Goal: Information Seeking & Learning: Learn about a topic

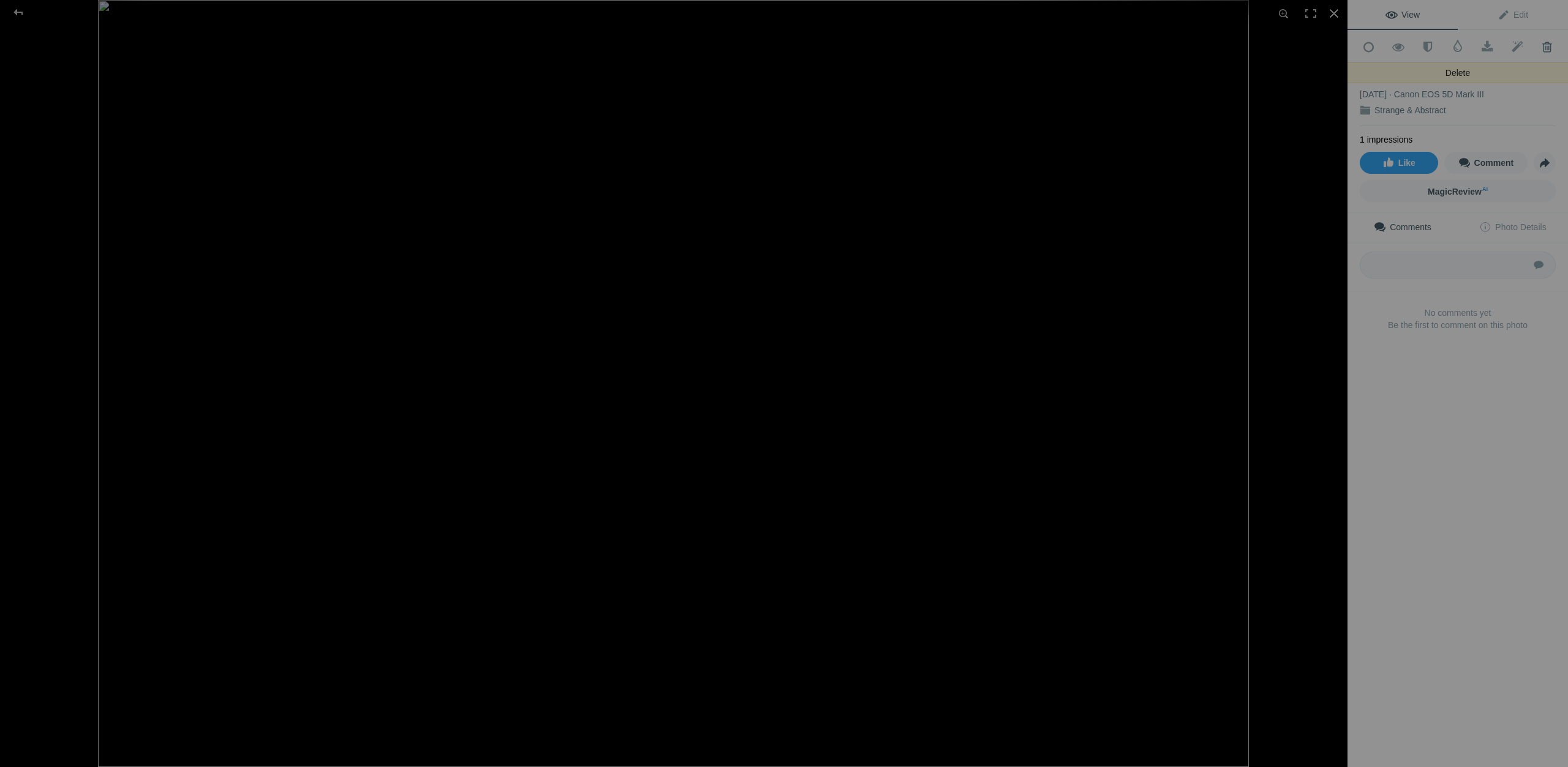
click at [1552, 44] on span at bounding box center [1547, 47] width 30 height 12
click at [1545, 46] on span at bounding box center [1547, 47] width 30 height 12
click at [1547, 45] on span at bounding box center [1547, 47] width 30 height 12
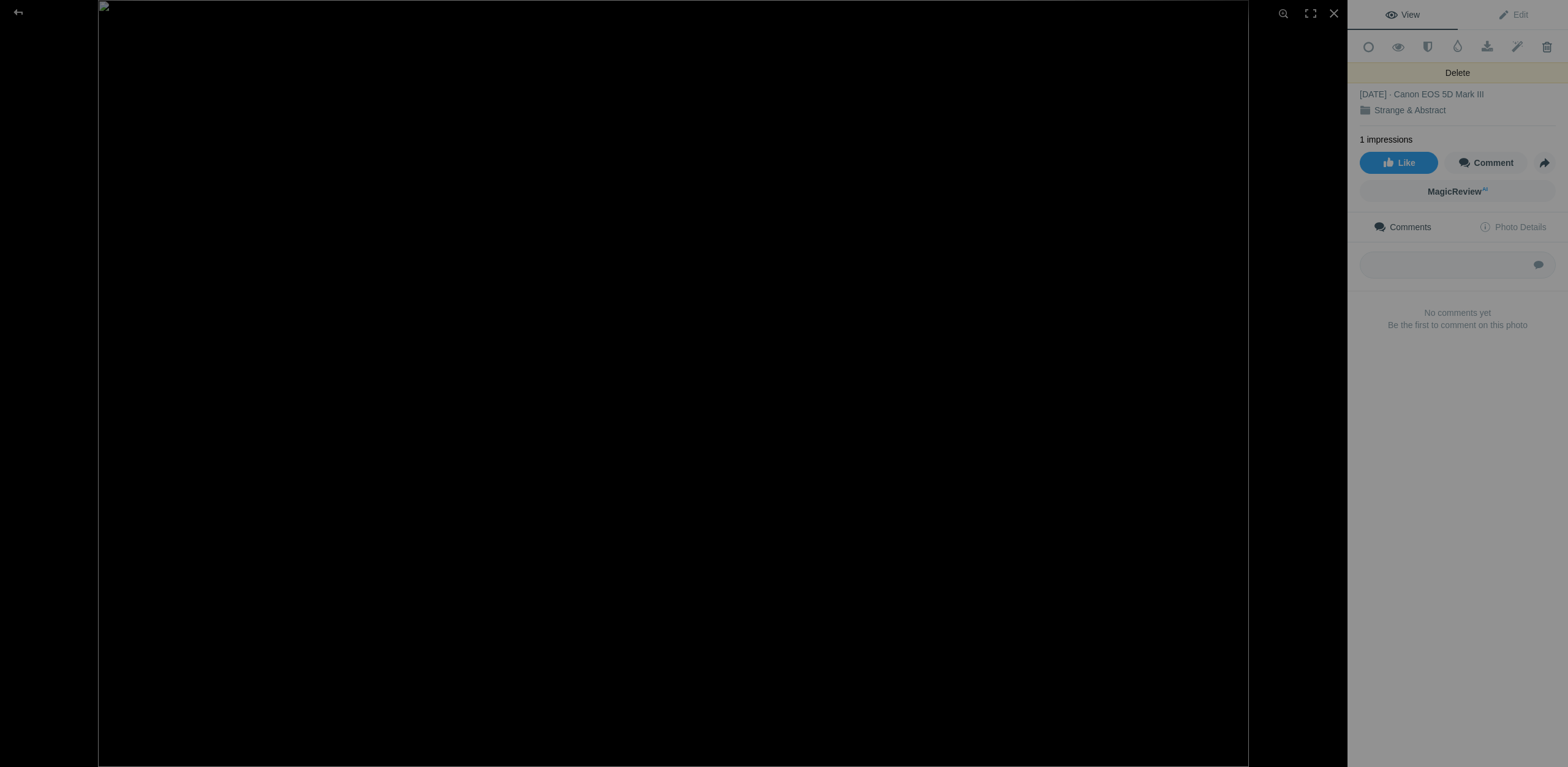
click at [1543, 42] on span at bounding box center [1547, 47] width 30 height 12
click at [1533, 63] on div "The Ill-Tempered Clavier Feb 05, 2019 Canon EOS 5D Mark III Strange & Abstract" at bounding box center [1458, 95] width 196 height 63
click at [1539, 63] on div "The Ill-Tempered Clavier Feb 05, 2019 Canon EOS 5D Mark III Strange & Abstract" at bounding box center [1458, 95] width 196 height 63
click at [1548, 46] on span at bounding box center [1547, 47] width 30 height 12
click at [1535, 64] on div "The Ill-Tempered Clavier Feb 05, 2019 Canon EOS 5D Mark III Strange & Abstract" at bounding box center [1458, 95] width 196 height 63
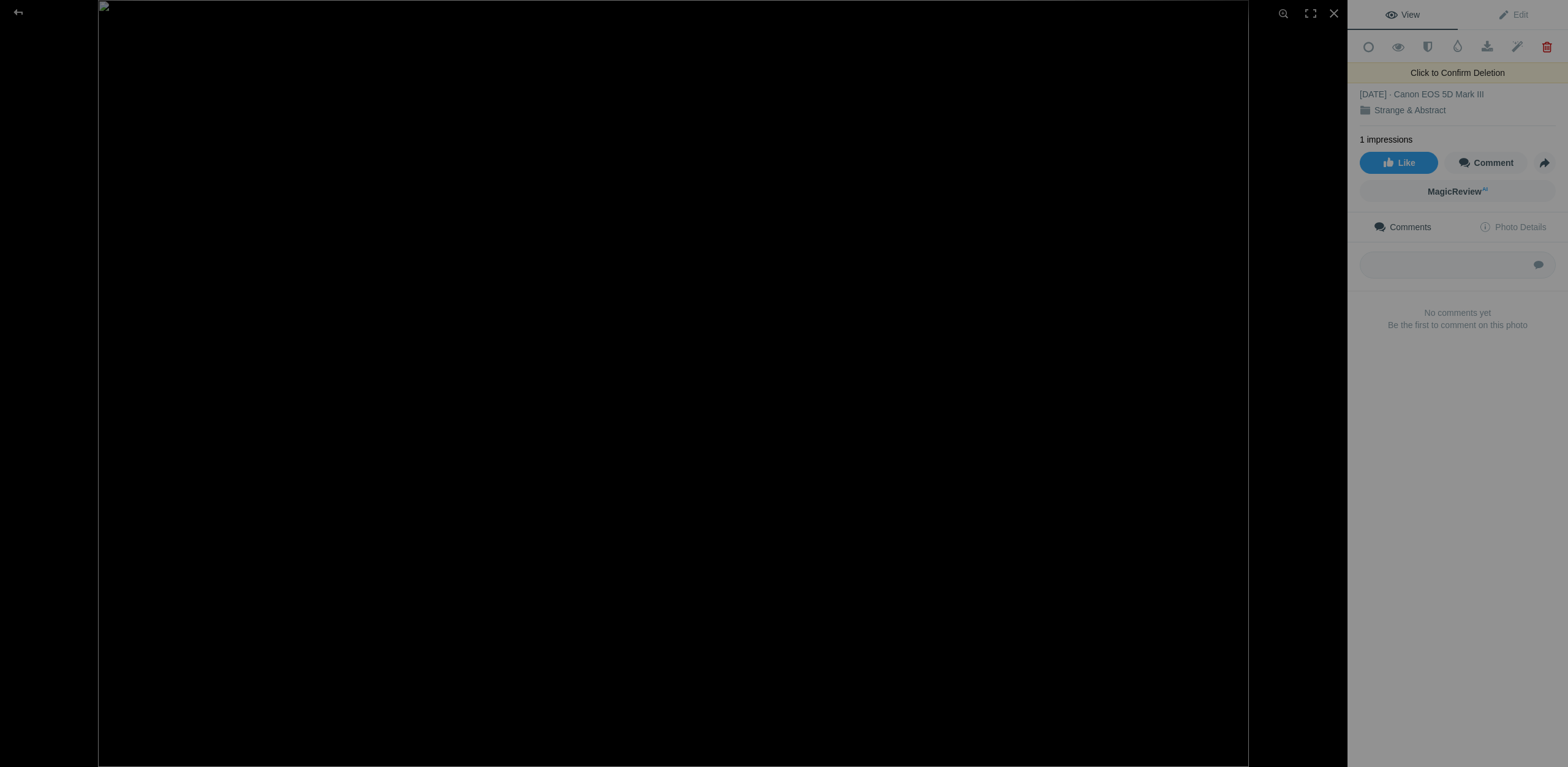
click at [1545, 45] on span at bounding box center [1547, 47] width 30 height 12
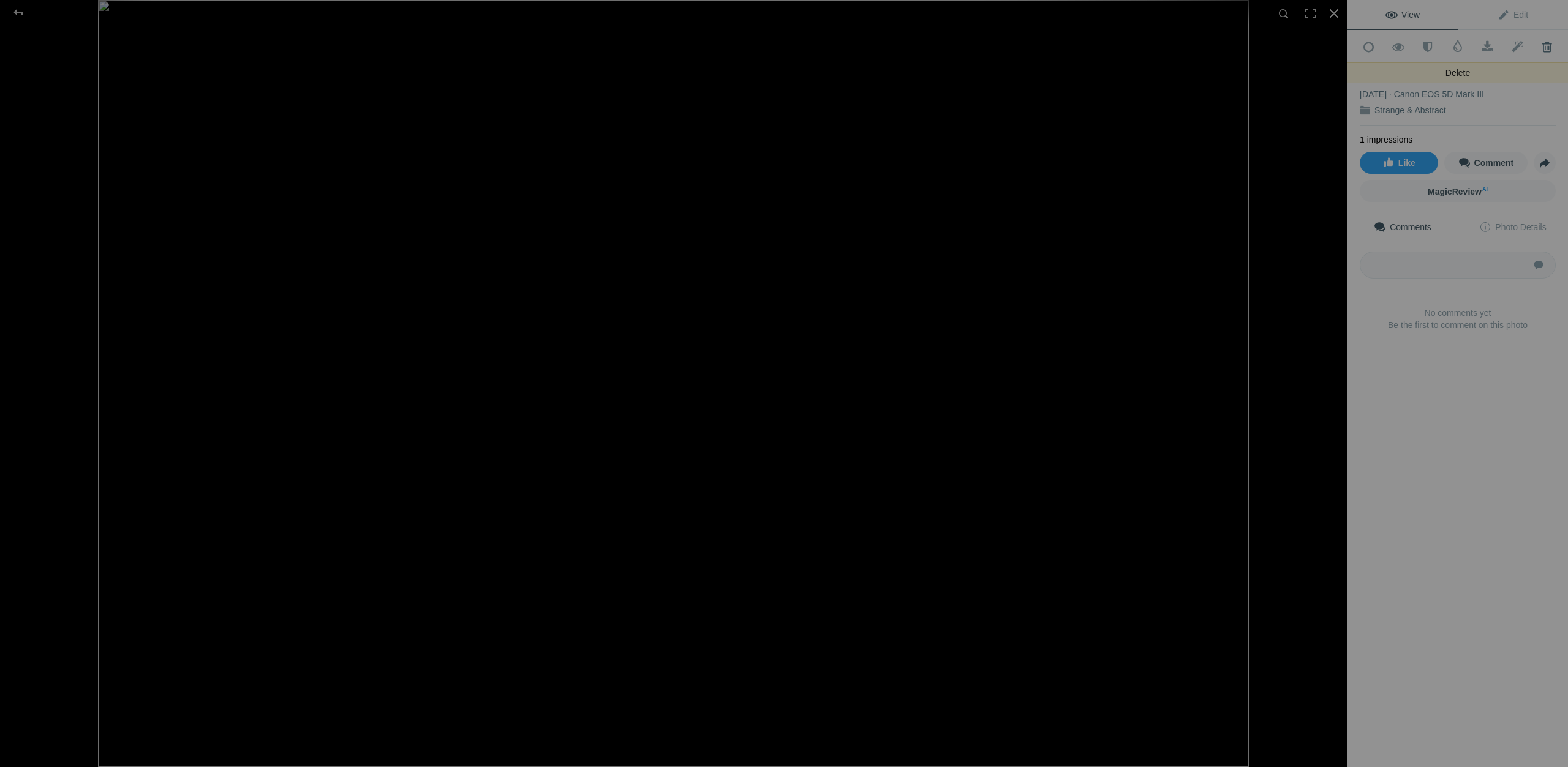
click at [1546, 44] on span at bounding box center [1547, 47] width 30 height 12
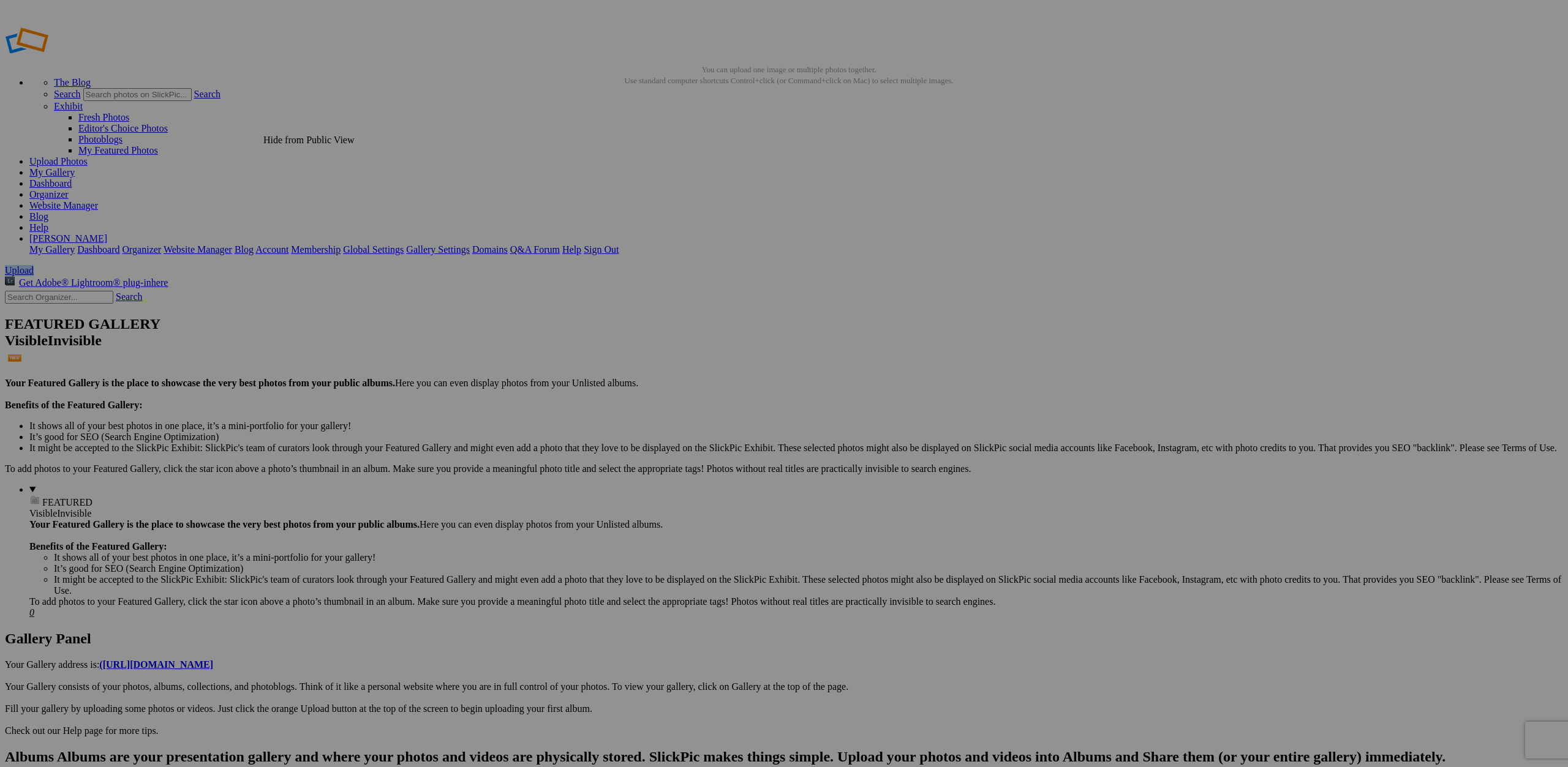
click at [672, 436] on span "OK" at bounding box center [665, 441] width 14 height 10
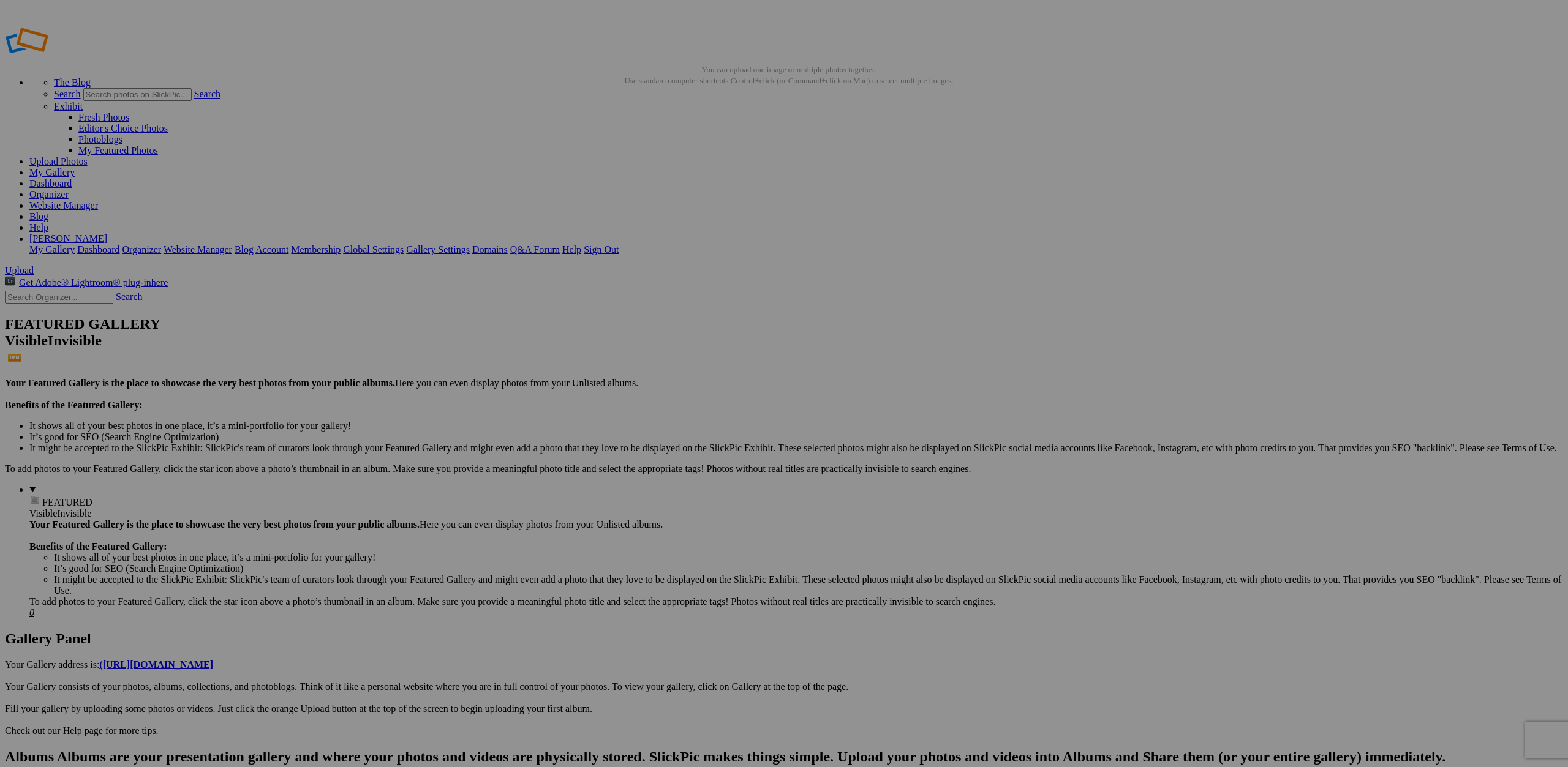
click at [72, 178] on link "Dashboard" at bounding box center [50, 183] width 42 height 10
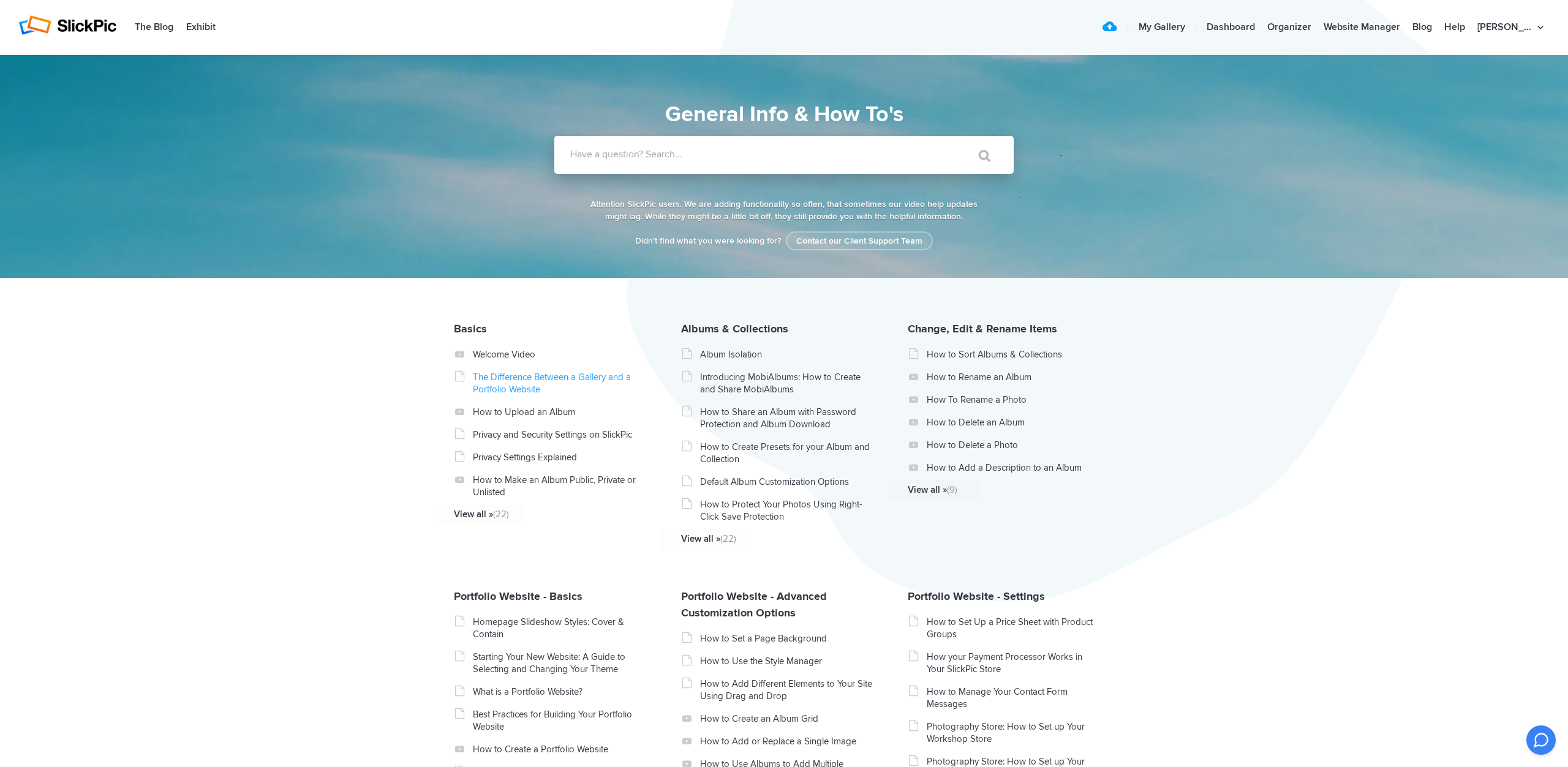
click at [512, 382] on link "The Difference Between a Gallery and a Portfolio Website" at bounding box center [559, 383] width 173 height 25
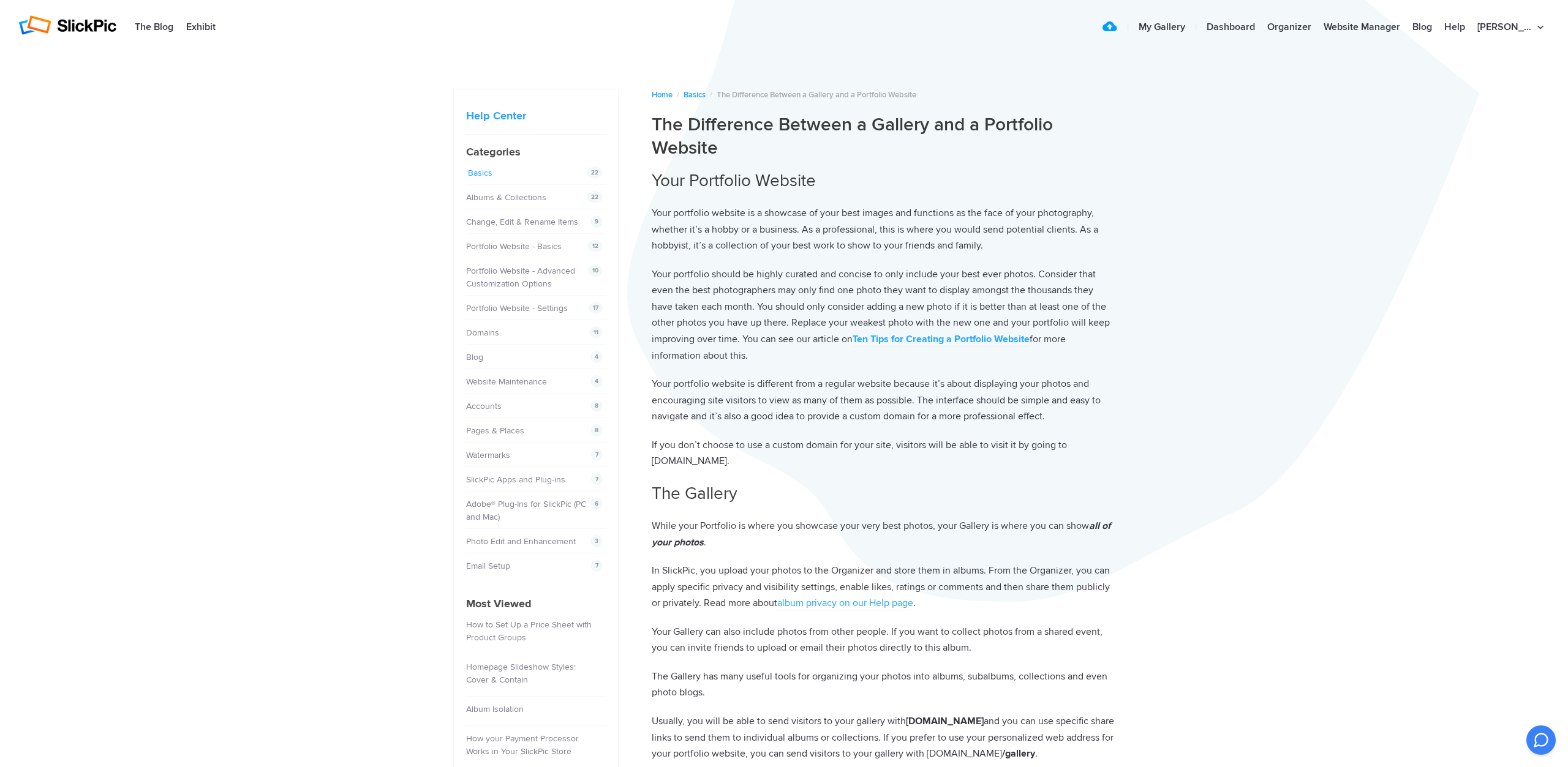
click at [484, 172] on link "Basics" at bounding box center [480, 172] width 25 height 10
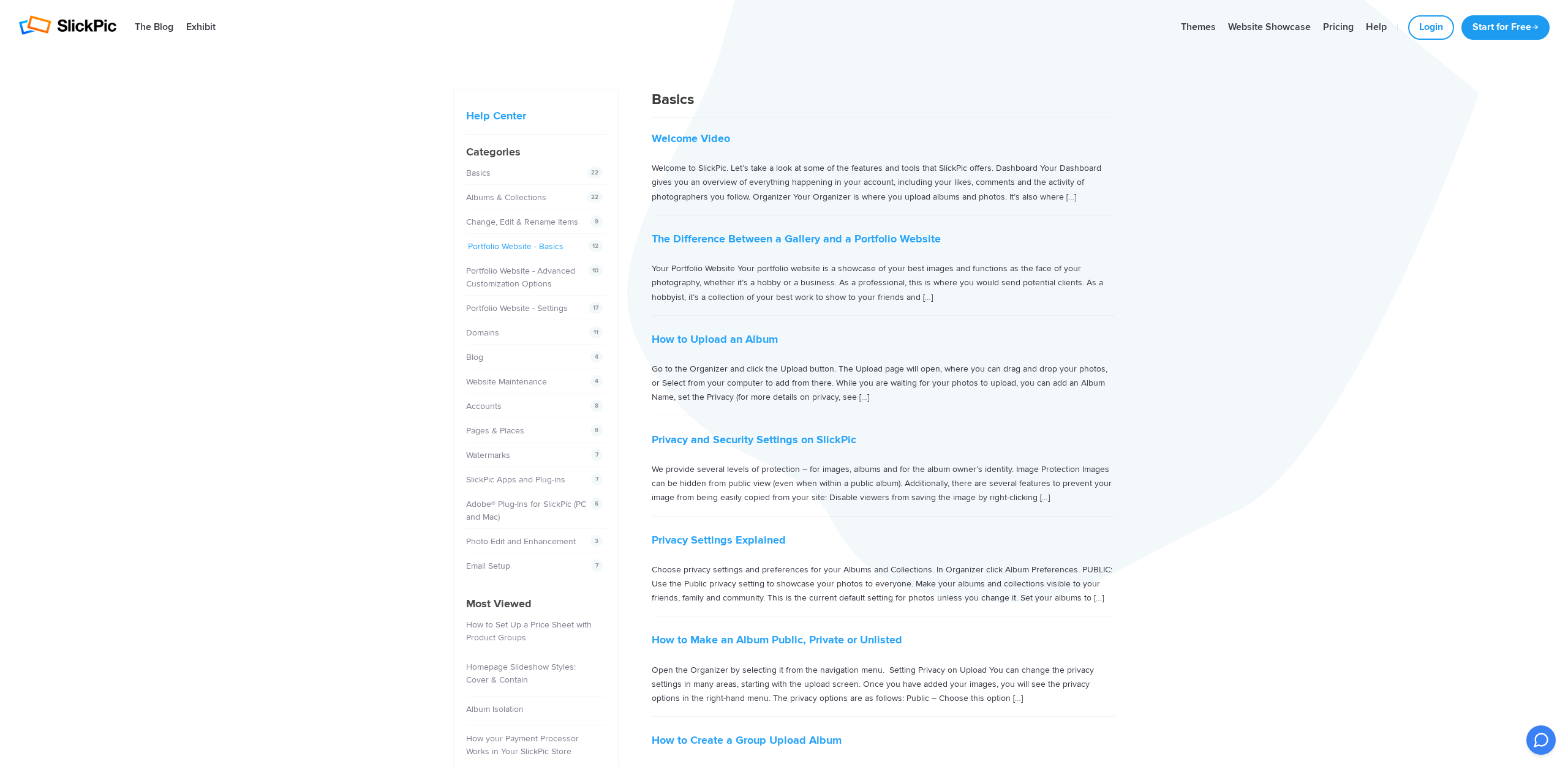
click at [498, 243] on link "Portfolio Website - Basics" at bounding box center [516, 246] width 95 height 10
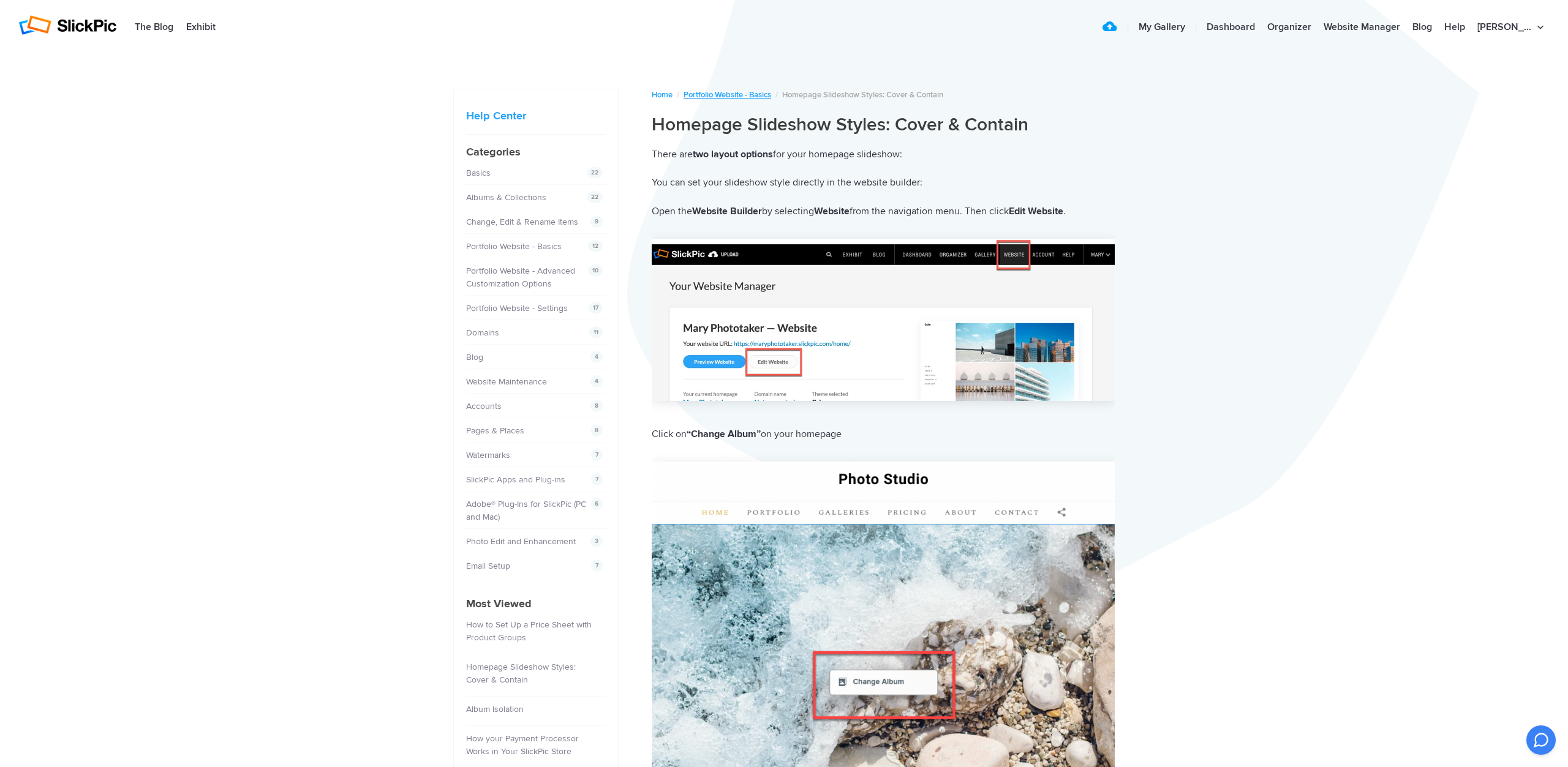
click at [737, 94] on link "Portfolio Website - Basics" at bounding box center [727, 95] width 87 height 10
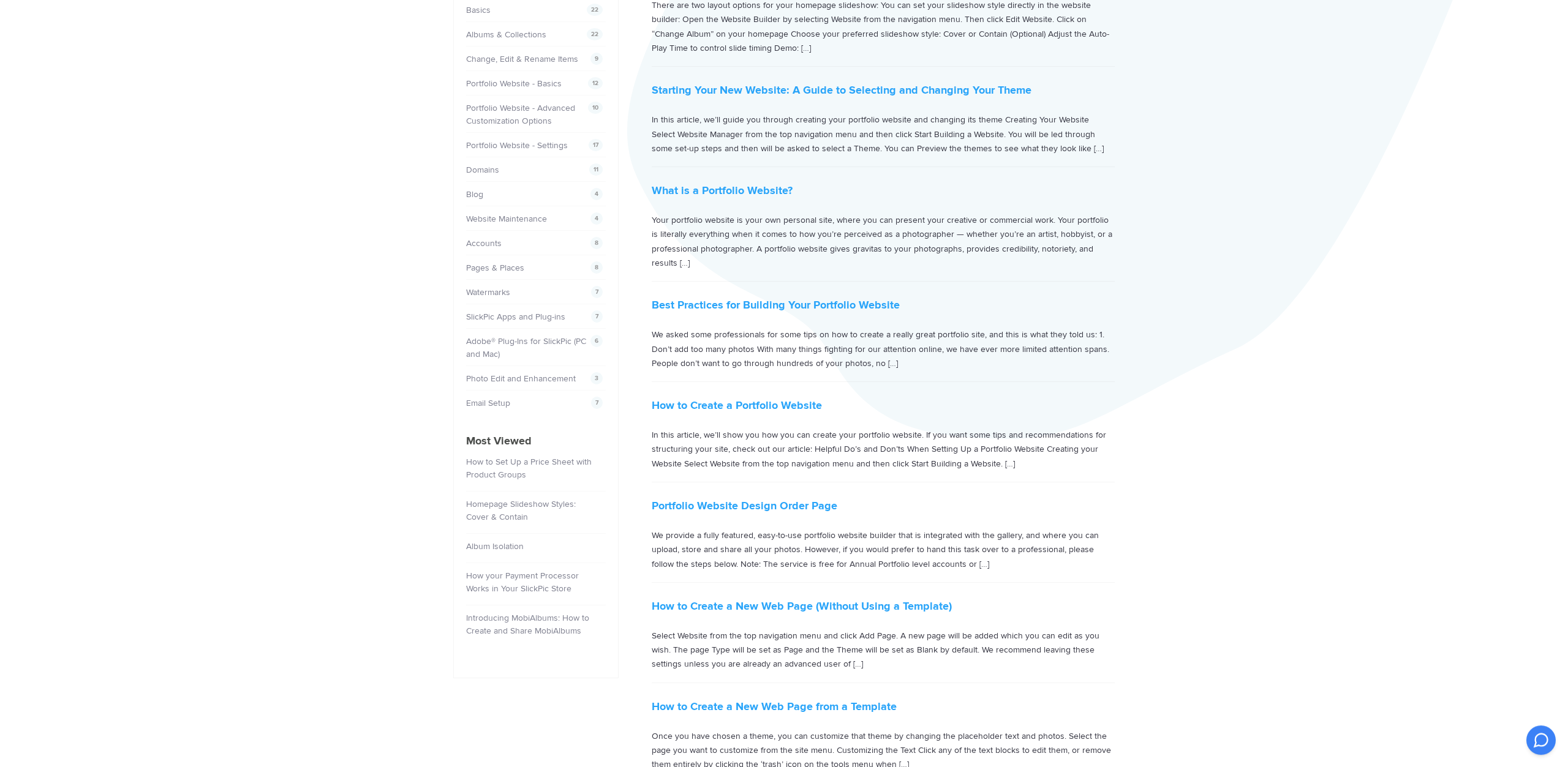
scroll to position [181, 0]
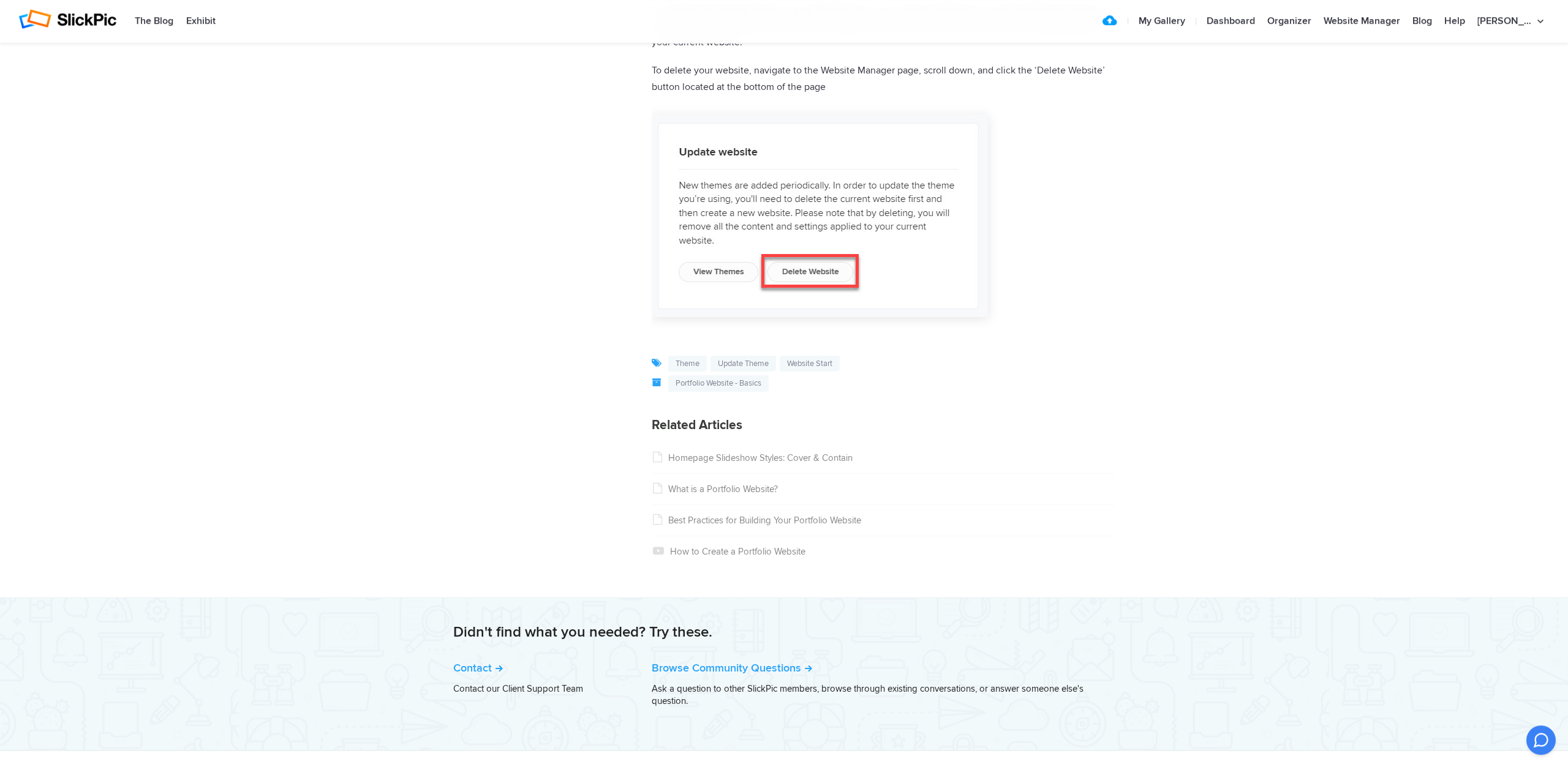
scroll to position [1409, 0]
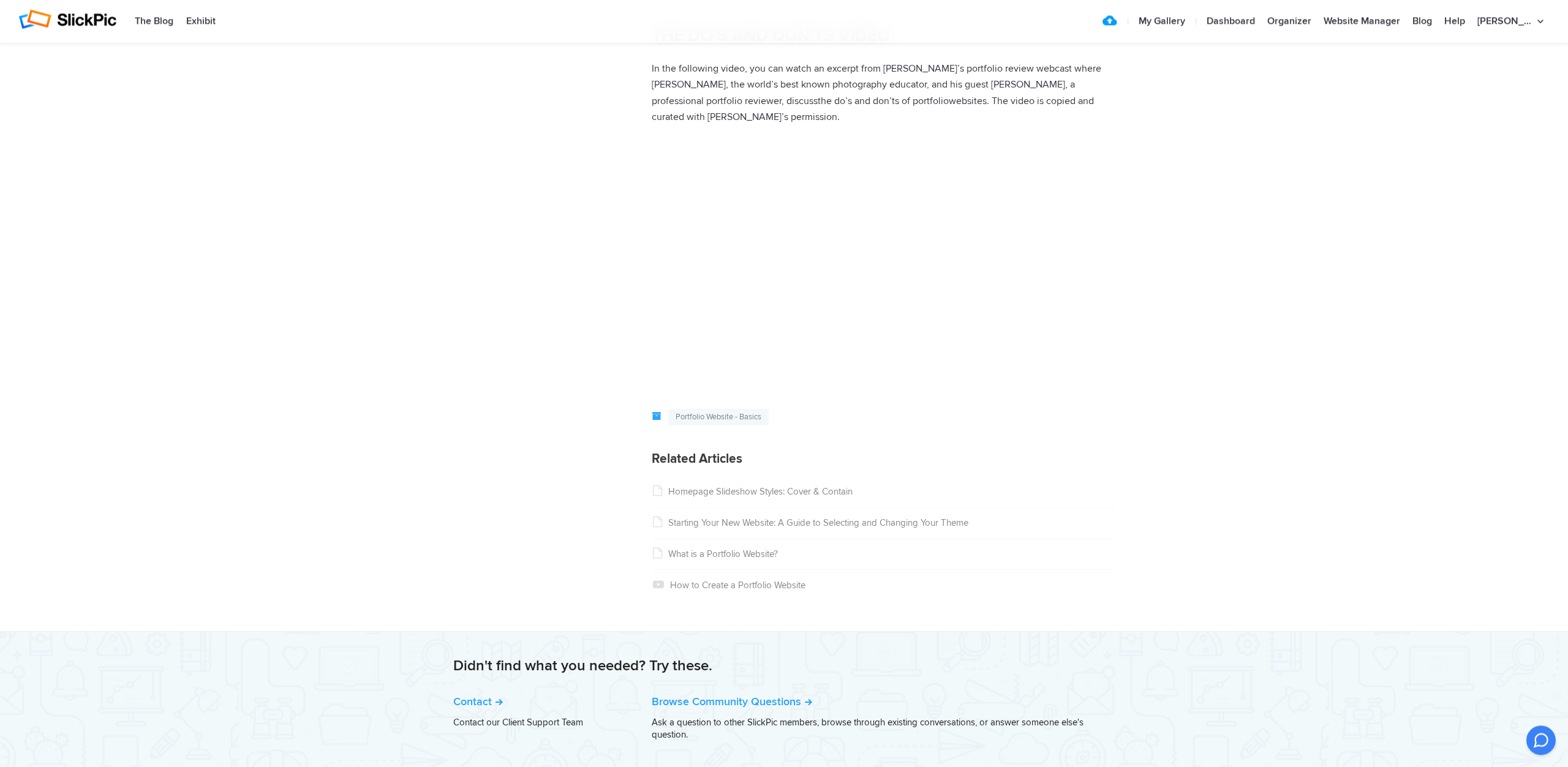
scroll to position [1631, 0]
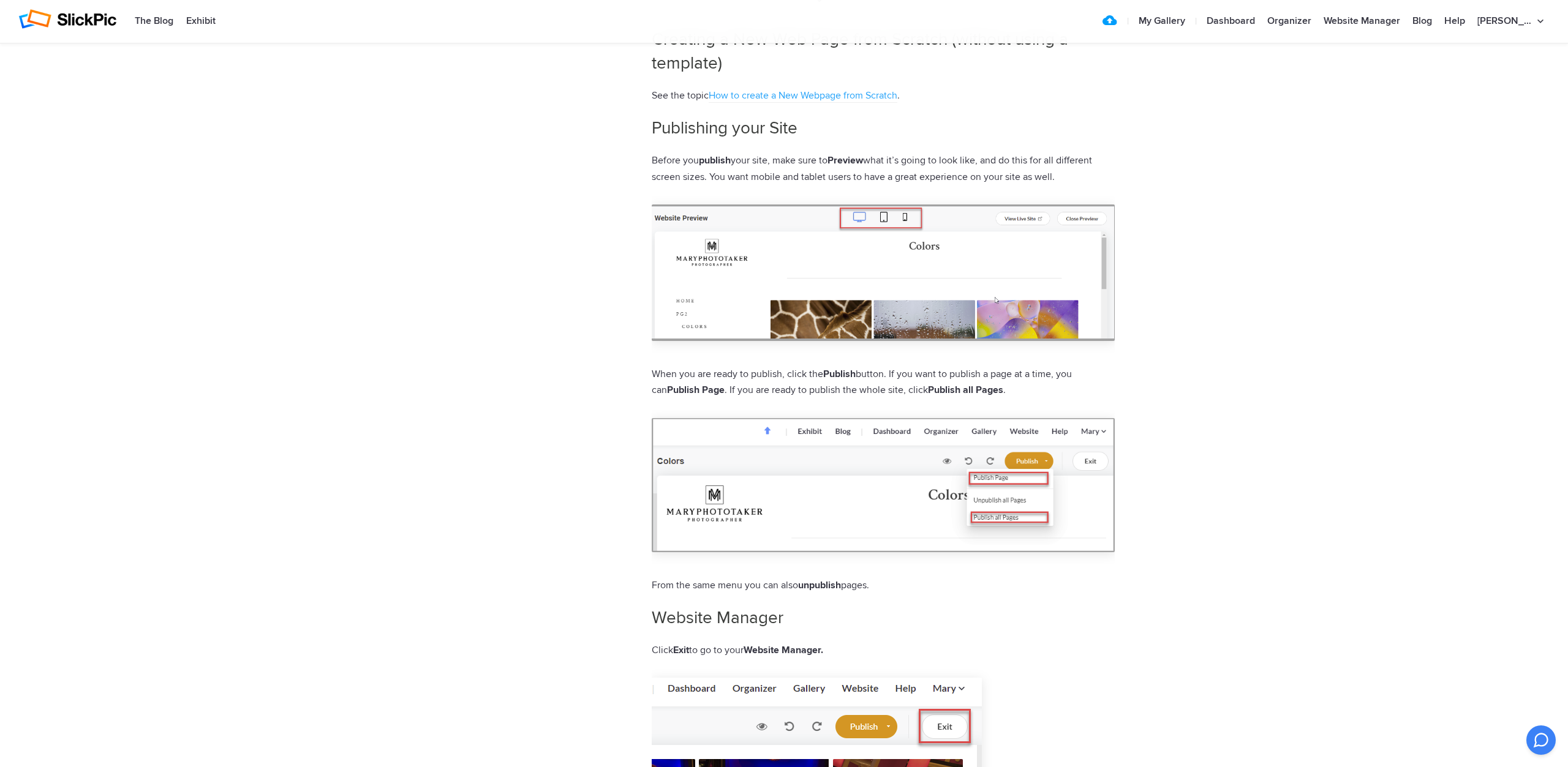
scroll to position [4259, 0]
